Goal: Task Accomplishment & Management: Use online tool/utility

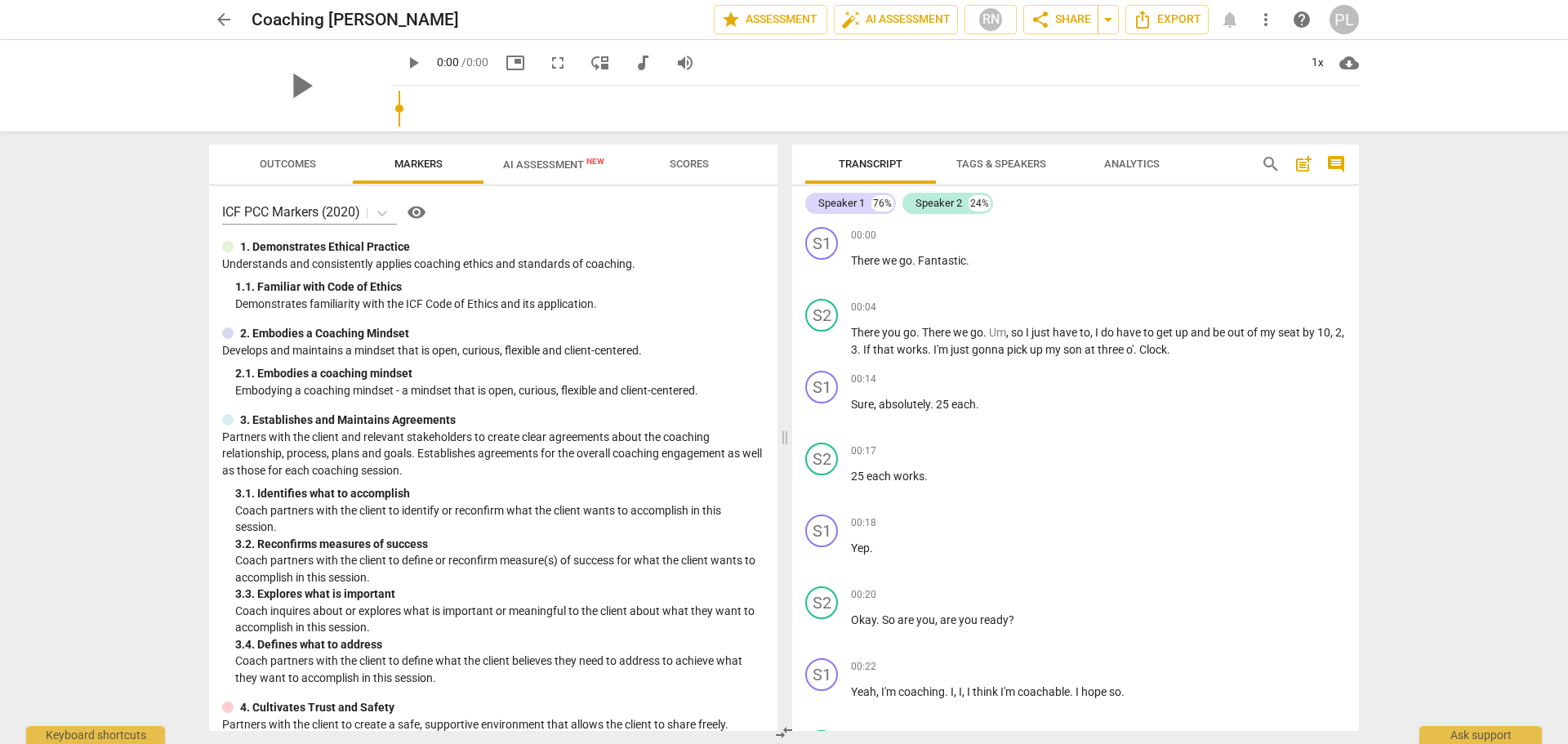
click at [225, 19] on span "arrow_back" at bounding box center [224, 19] width 20 height 20
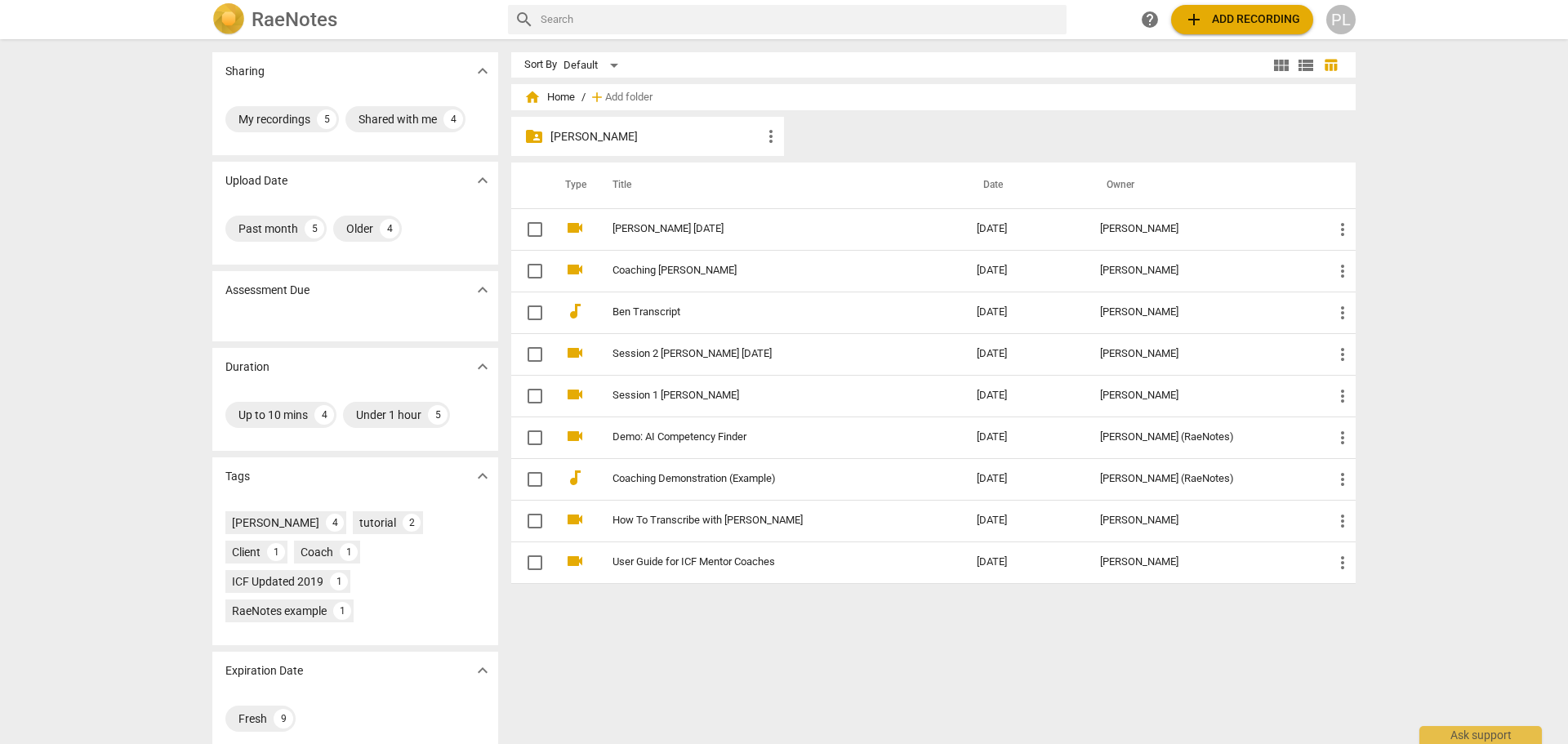
click at [1208, 20] on span "add Add recording" at bounding box center [1242, 19] width 116 height 20
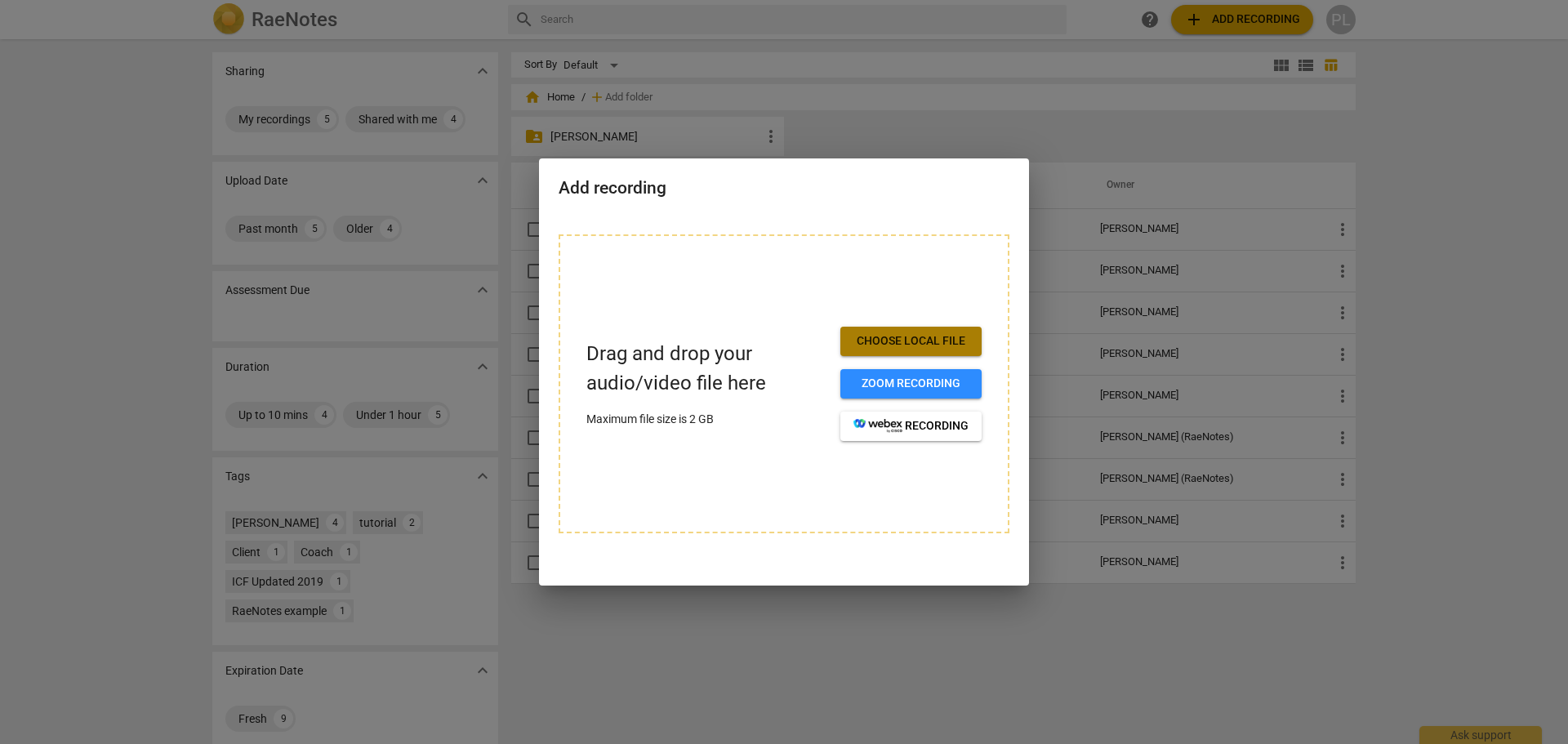
click at [896, 341] on span "Choose local file" at bounding box center [911, 341] width 115 height 16
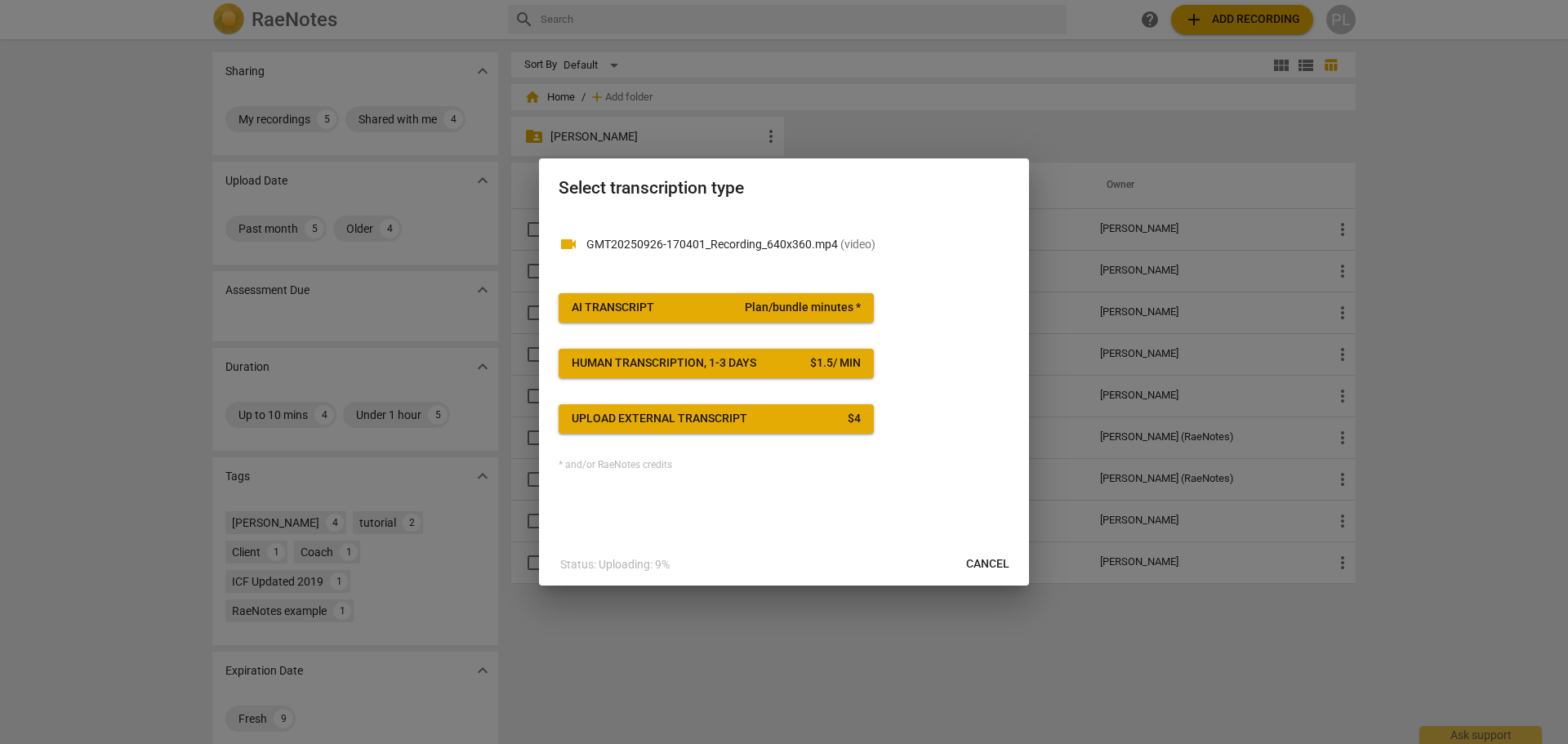
click at [785, 309] on span "Plan/bundle minutes *" at bounding box center [802, 307] width 116 height 16
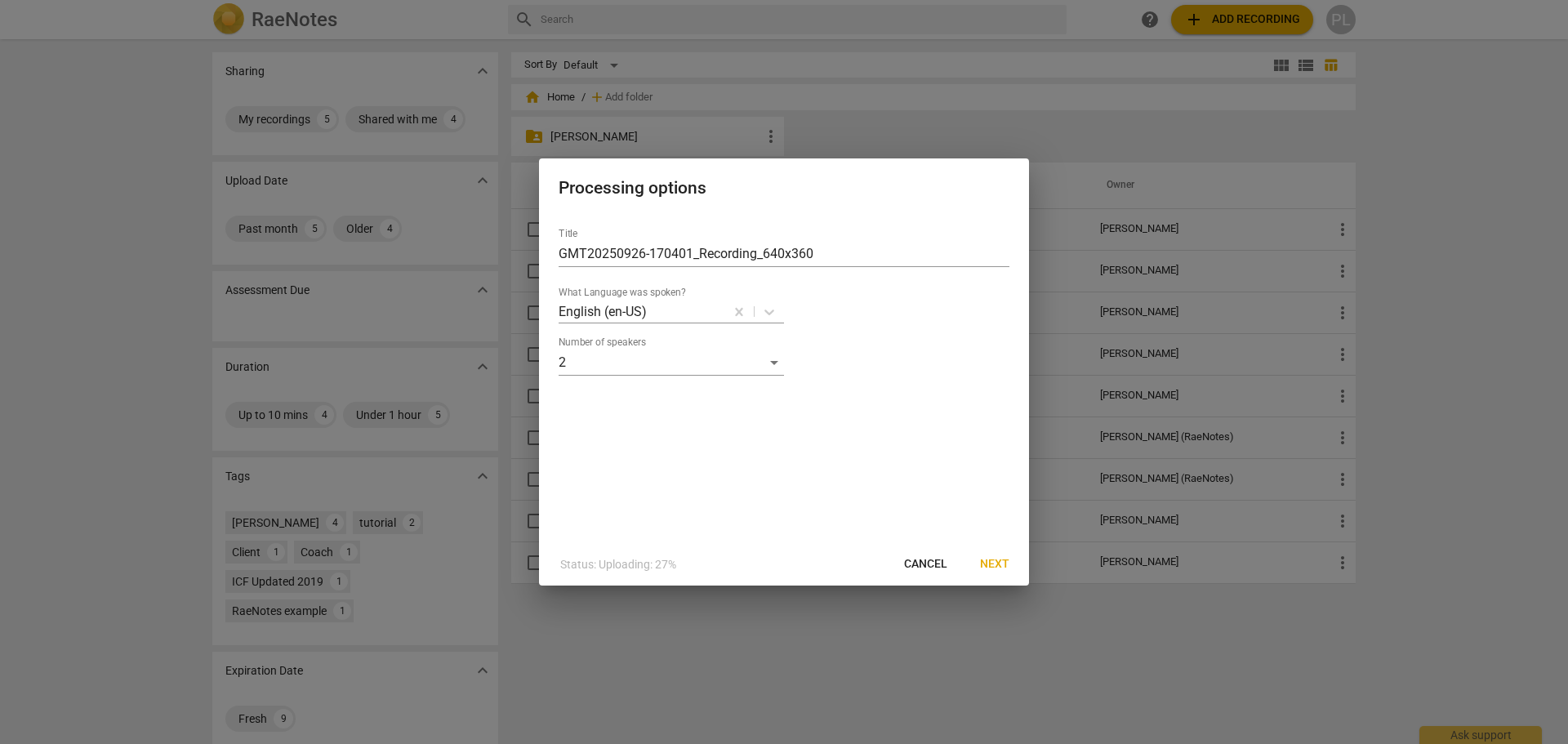
click at [996, 563] on span "Next" at bounding box center [994, 564] width 29 height 16
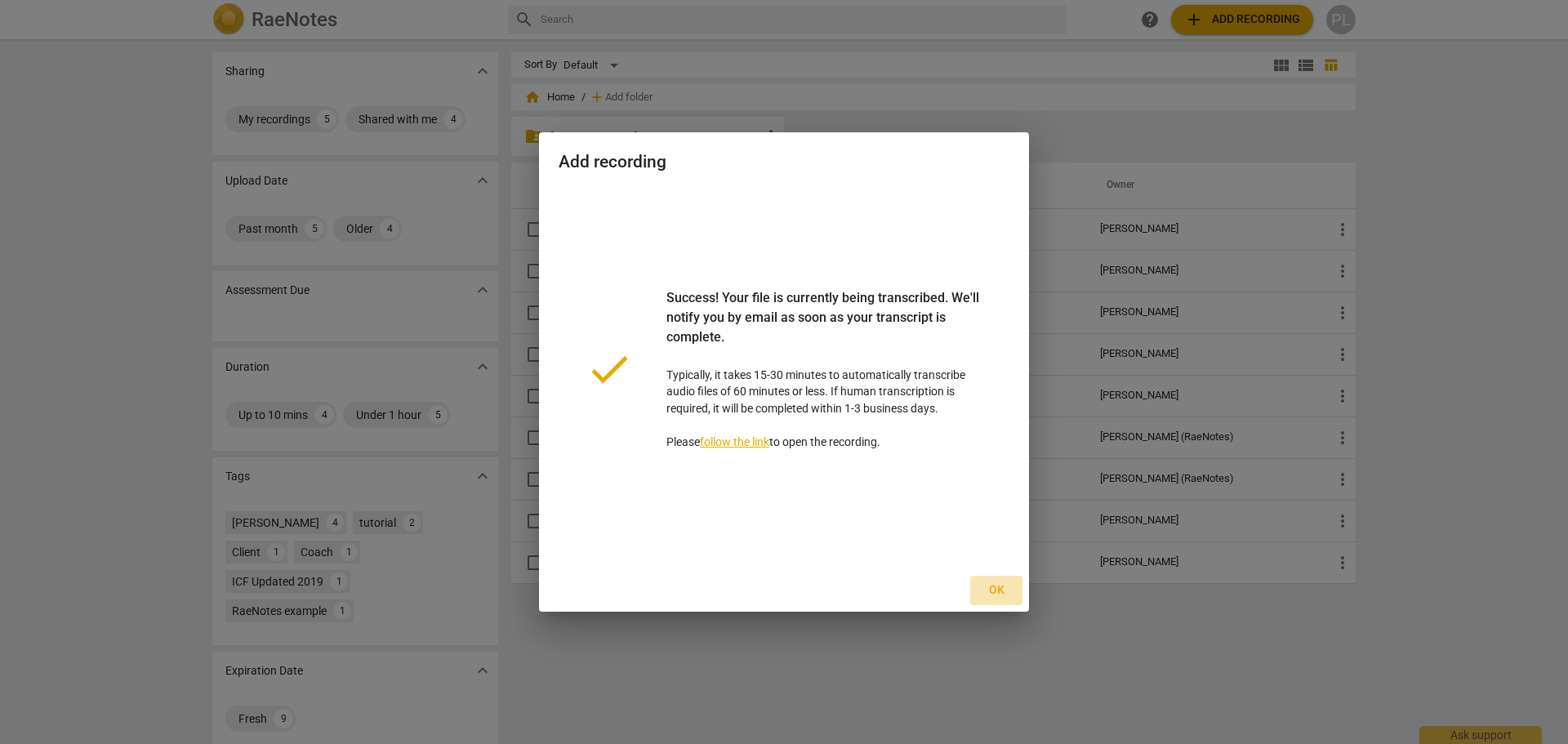
click at [997, 588] on span "Ok" at bounding box center [996, 590] width 26 height 16
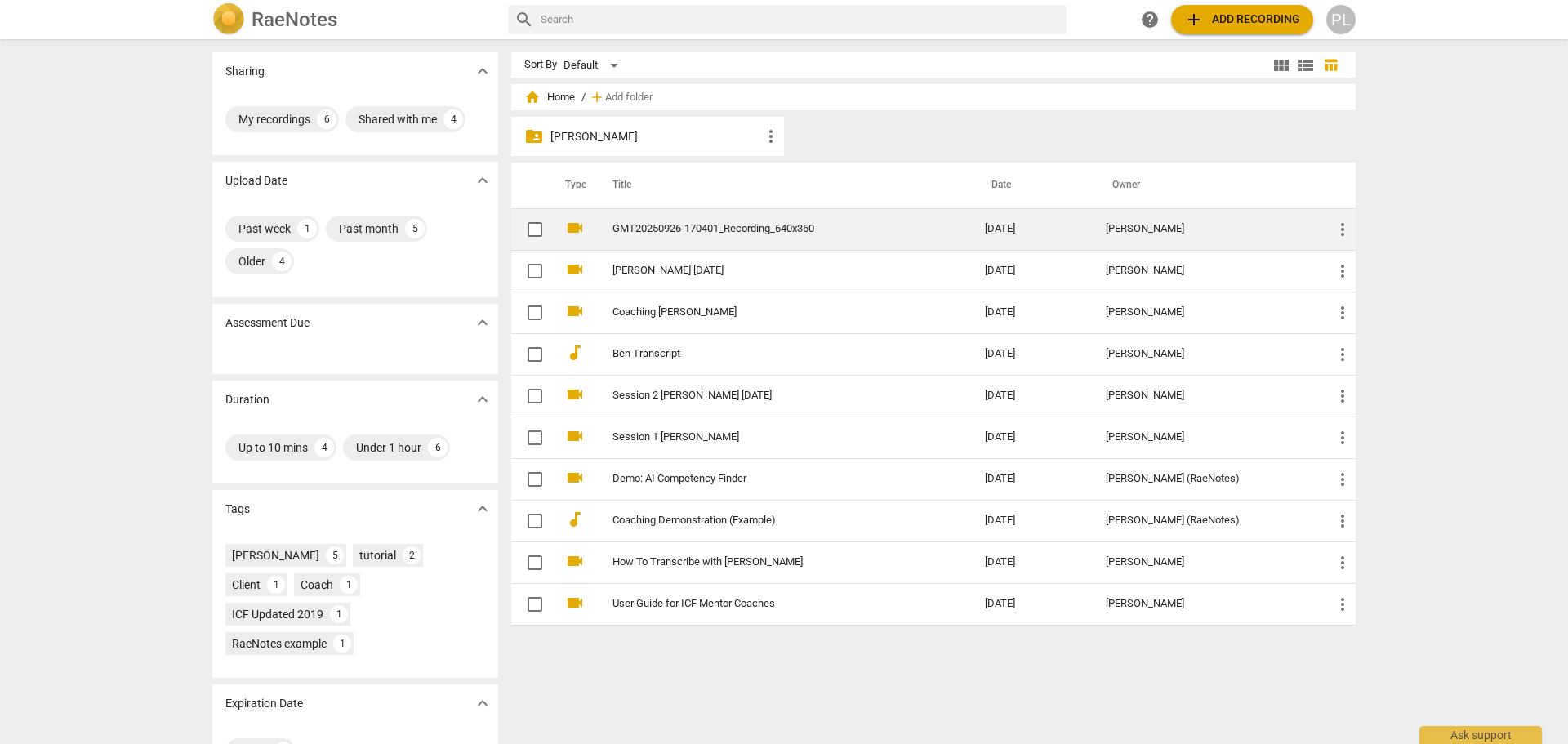
click at [710, 231] on link "GMT20250926-170401_Recording_640x360" at bounding box center [769, 229] width 314 height 12
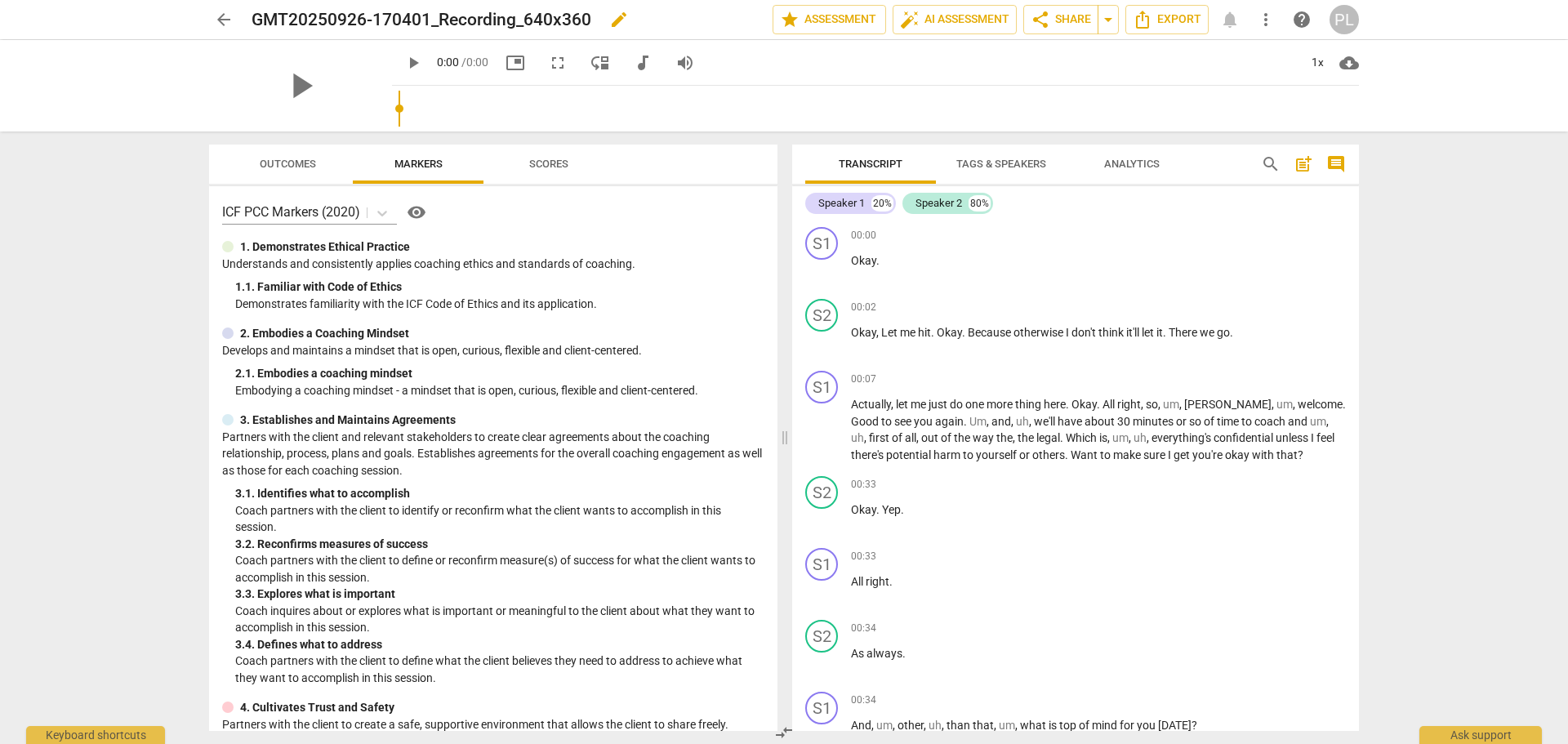
click at [621, 15] on span "edit" at bounding box center [618, 19] width 20 height 20
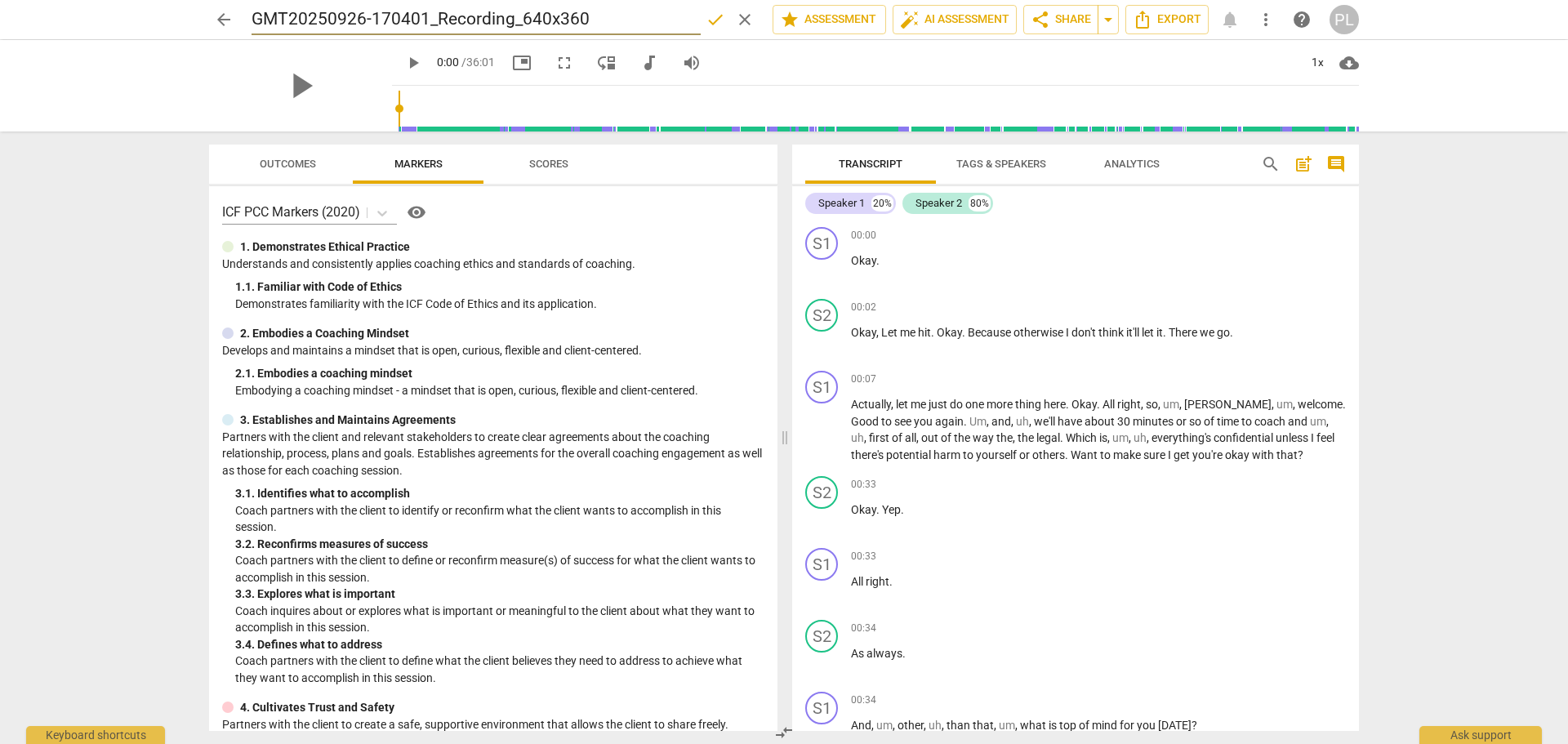
drag, startPoint x: 592, startPoint y: 19, endPoint x: 244, endPoint y: 29, distance: 348.1
click at [244, 29] on div "arrow_back GMT20250926-170401_Recording_640x360 done clear star Assessment auto…" at bounding box center [784, 20] width 1150 height 31
type input "[PERSON_NAME] [DATE]"
click at [385, 213] on icon at bounding box center [382, 213] width 9 height 6
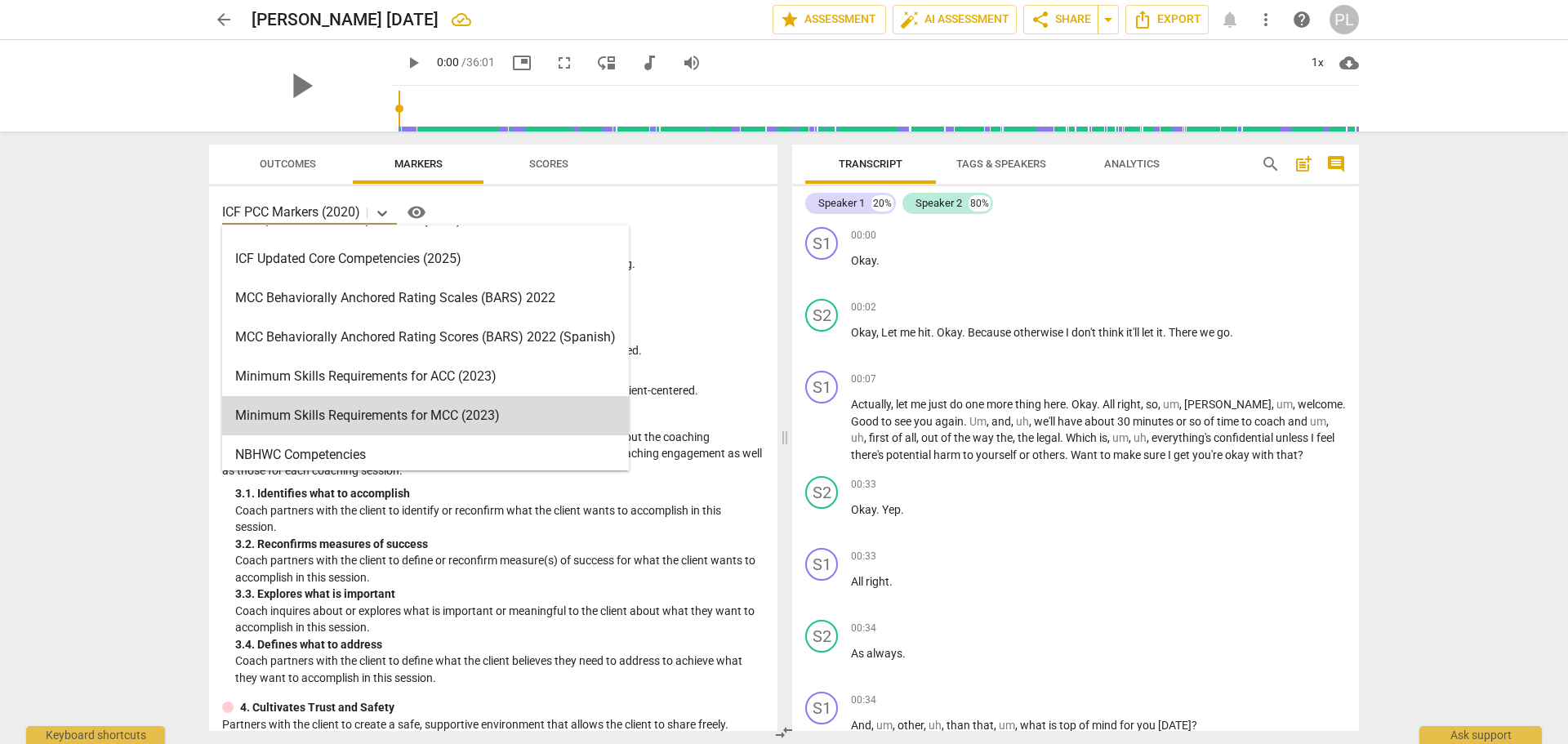
scroll to position [343, 0]
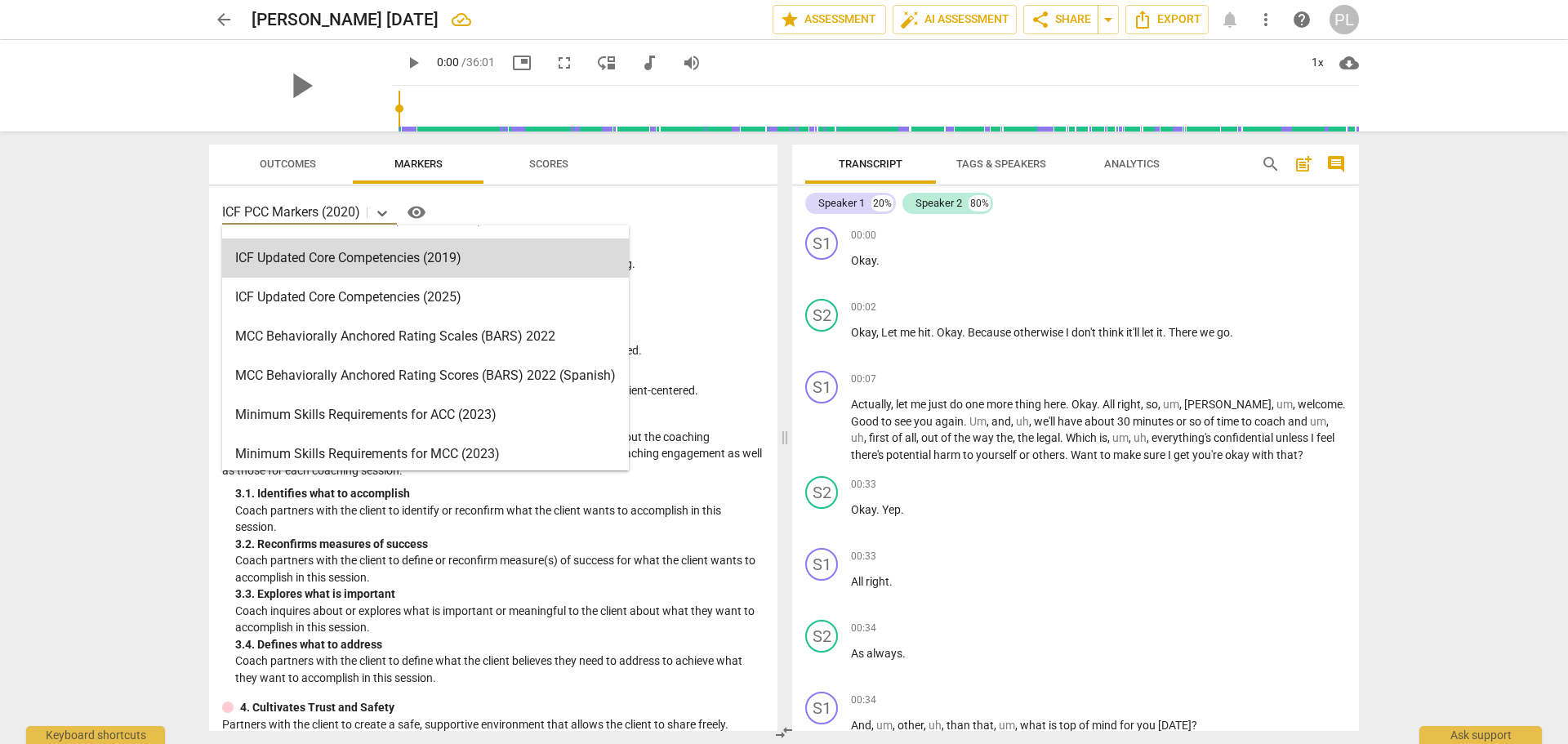
click at [184, 264] on div "arrow_back [PERSON_NAME] [DATE] edit star Assessment auto_fix_high AI Assessmen…" at bounding box center [784, 372] width 1568 height 744
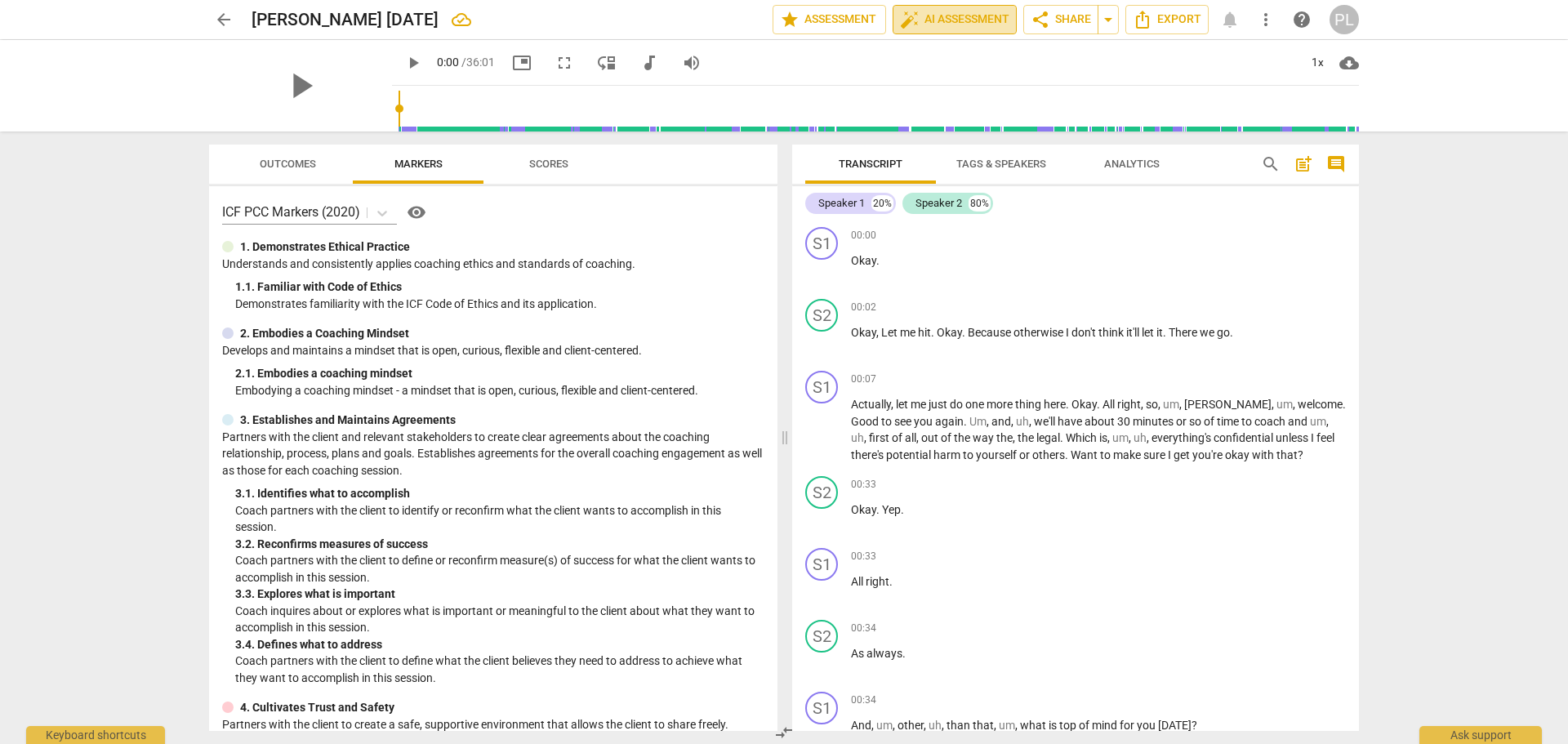
click at [938, 18] on span "auto_fix_high AI Assessment" at bounding box center [954, 19] width 109 height 20
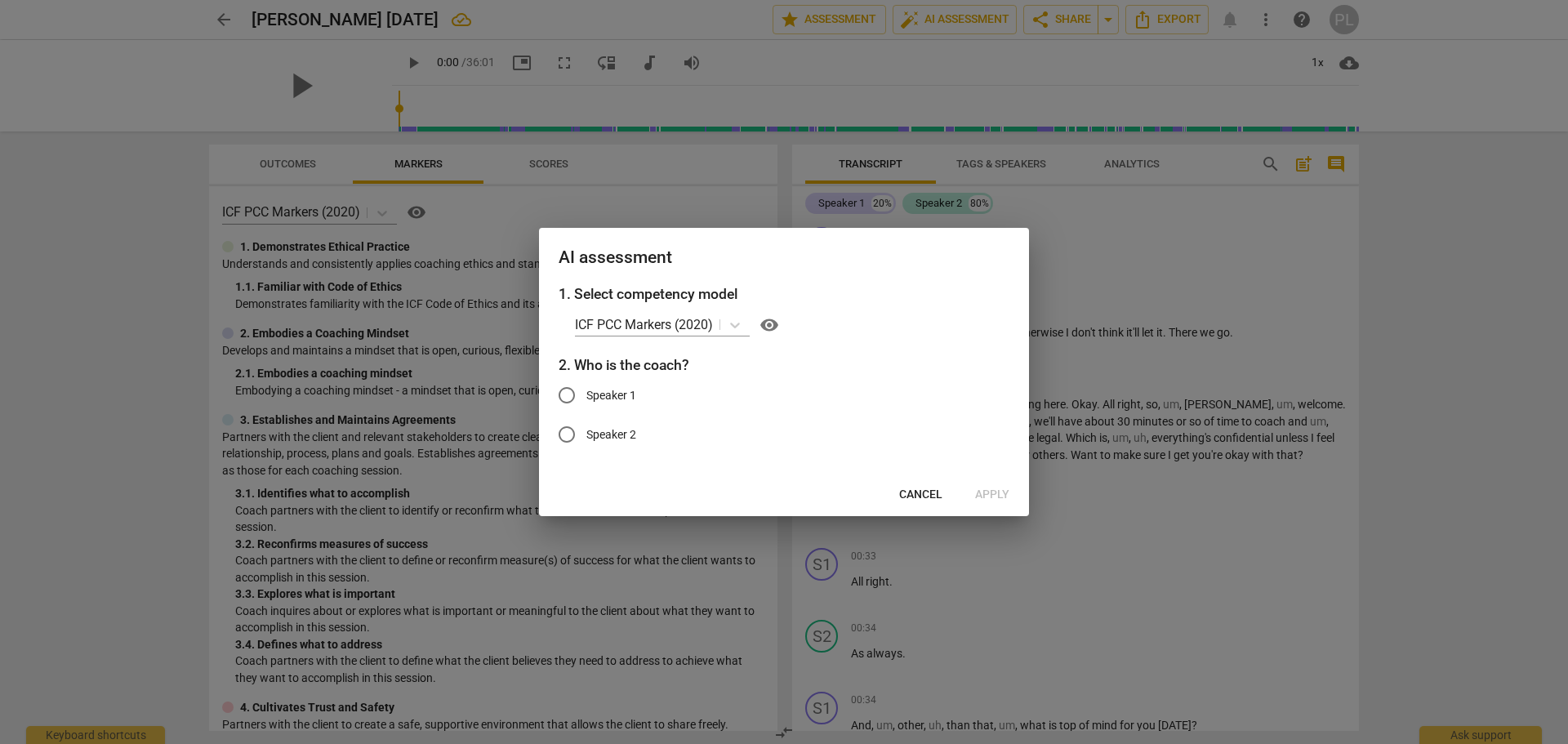
click at [917, 491] on span "Cancel" at bounding box center [920, 495] width 43 height 16
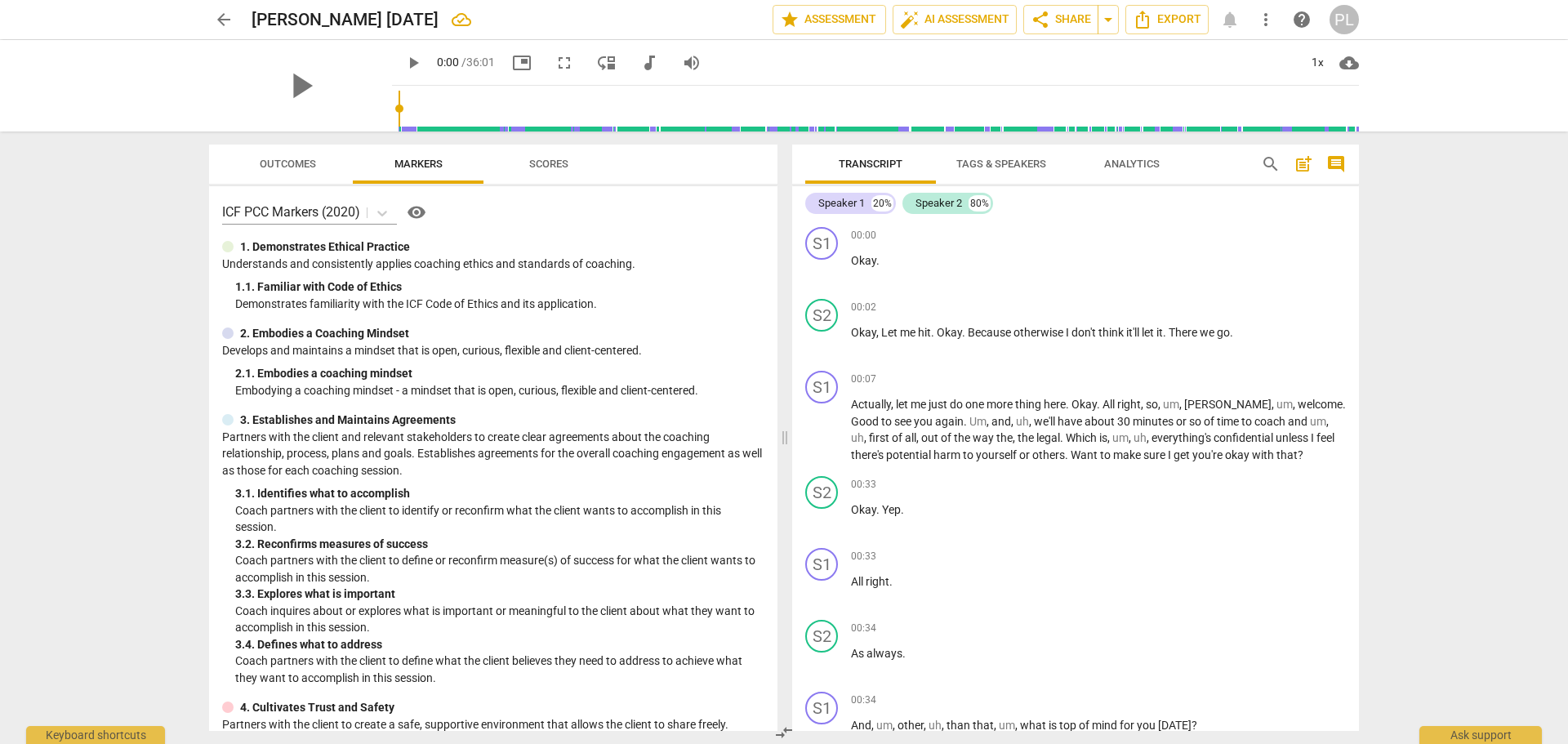
click at [403, 59] on span "play_arrow" at bounding box center [413, 63] width 20 height 20
click at [403, 61] on span "pause" at bounding box center [413, 63] width 20 height 20
type input "13"
click at [943, 19] on span "auto_fix_high AI Assessment" at bounding box center [954, 19] width 109 height 20
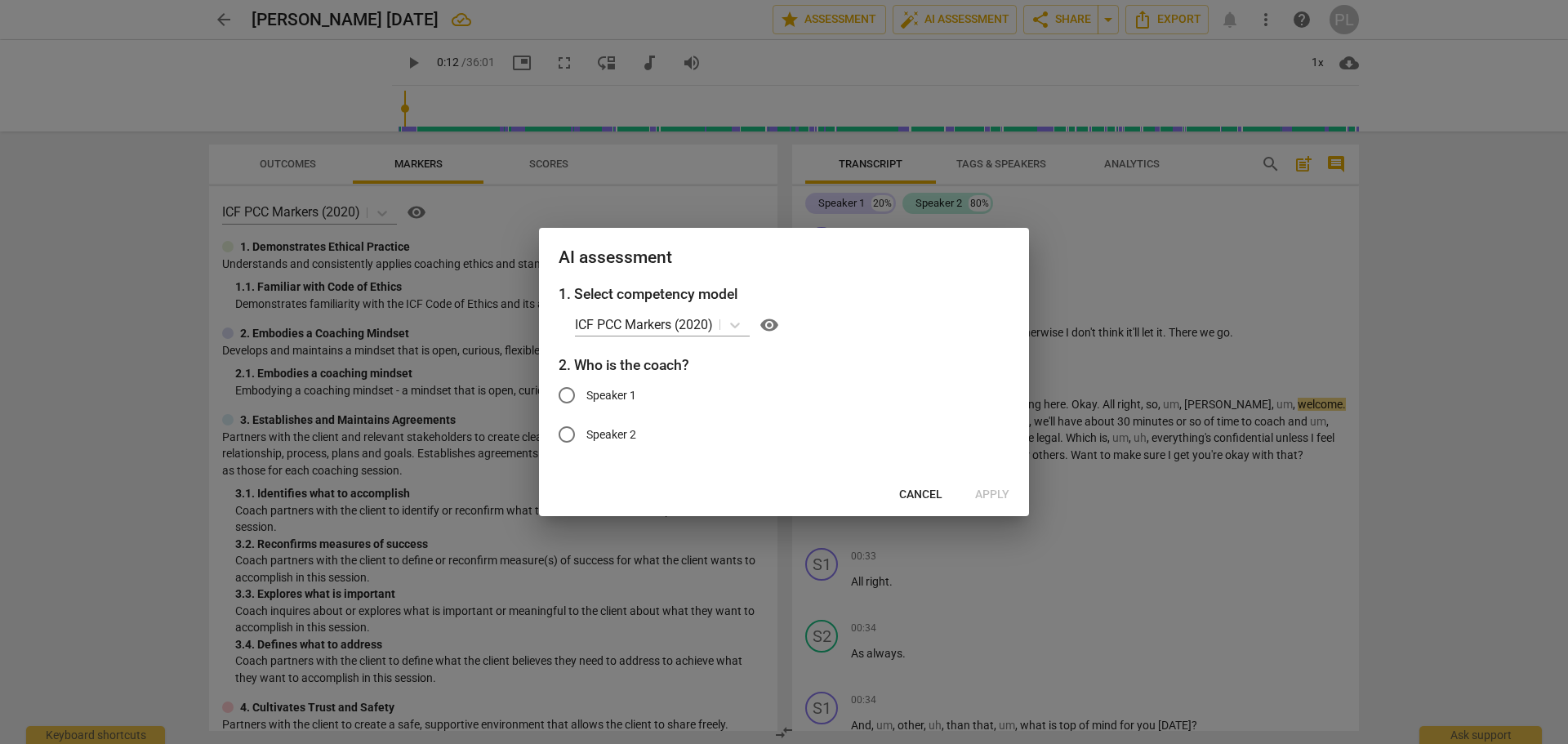
click at [615, 398] on span "Speaker 1" at bounding box center [612, 396] width 50 height 17
click at [587, 398] on input "Speaker 1" at bounding box center [567, 396] width 40 height 40
radio input "true"
click at [997, 498] on span "Apply" at bounding box center [993, 495] width 34 height 16
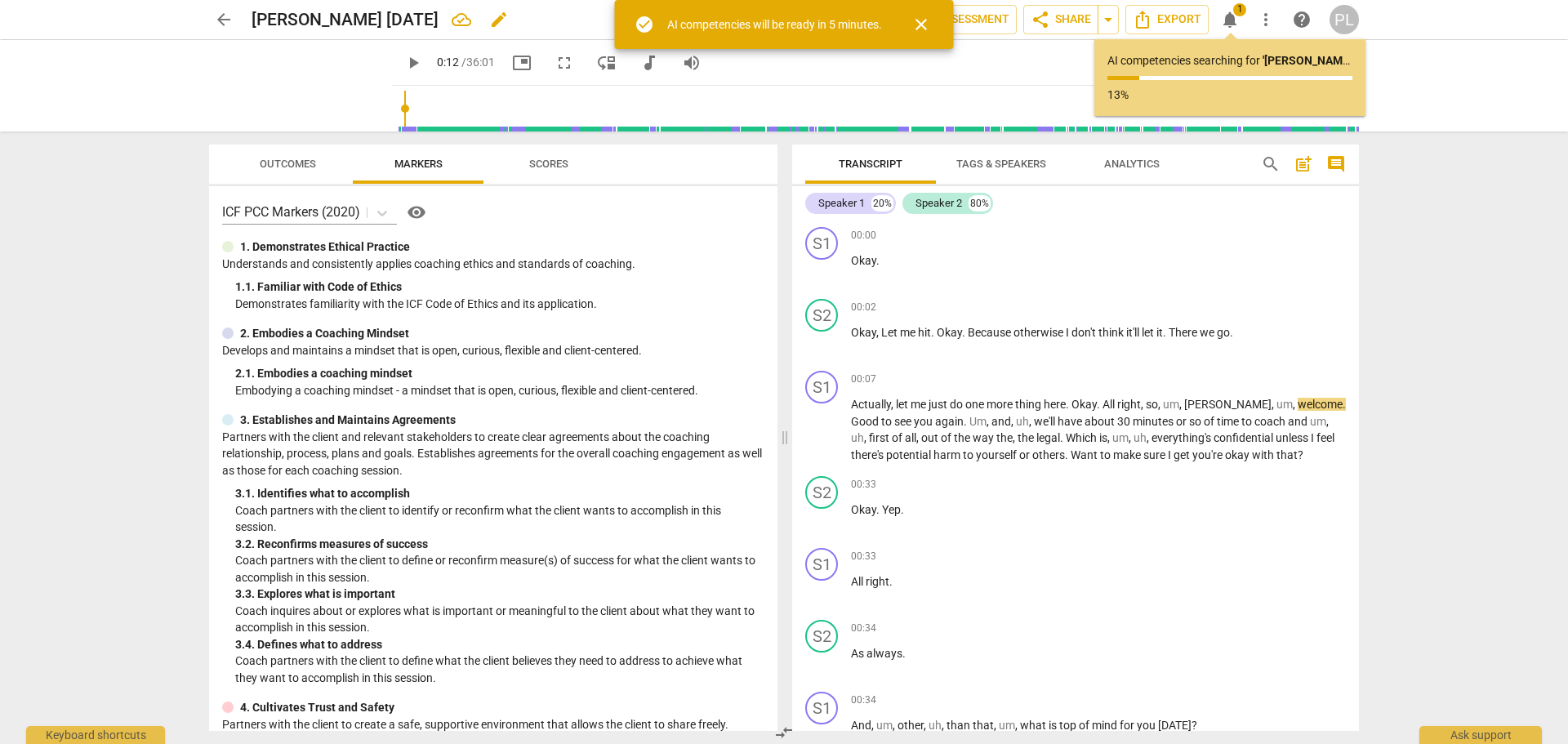
type input "13"
